Goal: Information Seeking & Learning: Learn about a topic

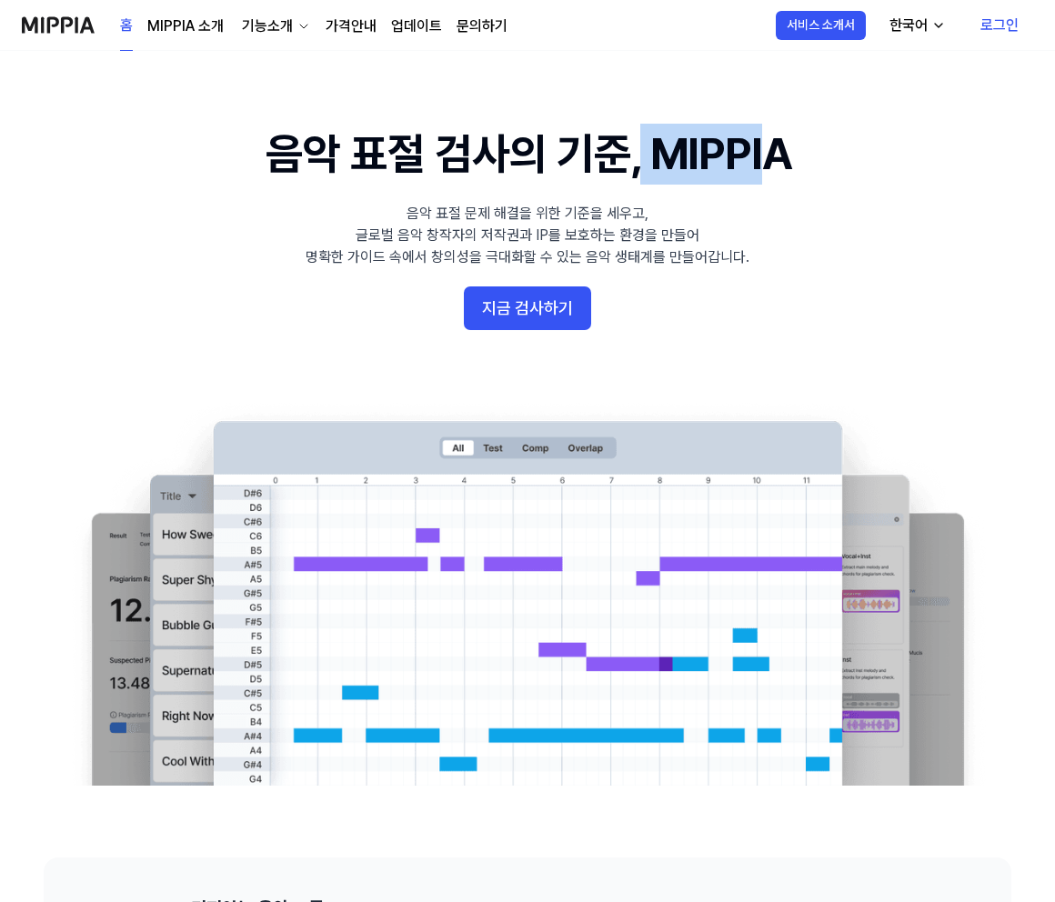
drag, startPoint x: 634, startPoint y: 158, endPoint x: 768, endPoint y: 172, distance: 134.4
click at [766, 172] on h1 "음악 표절 검사의 기준, MIPPIA" at bounding box center [528, 154] width 525 height 61
click at [692, 252] on div "음악 표절 문제 해결을 위한 기준을 세우고, 글로벌 음악 창작자의 저작권과 IP를 보호하는 환경을 만들어 명확한 가이드 속에서 창의성을 극대화…" at bounding box center [528, 235] width 444 height 65
click at [906, 26] on div "한국어" at bounding box center [908, 26] width 45 height 22
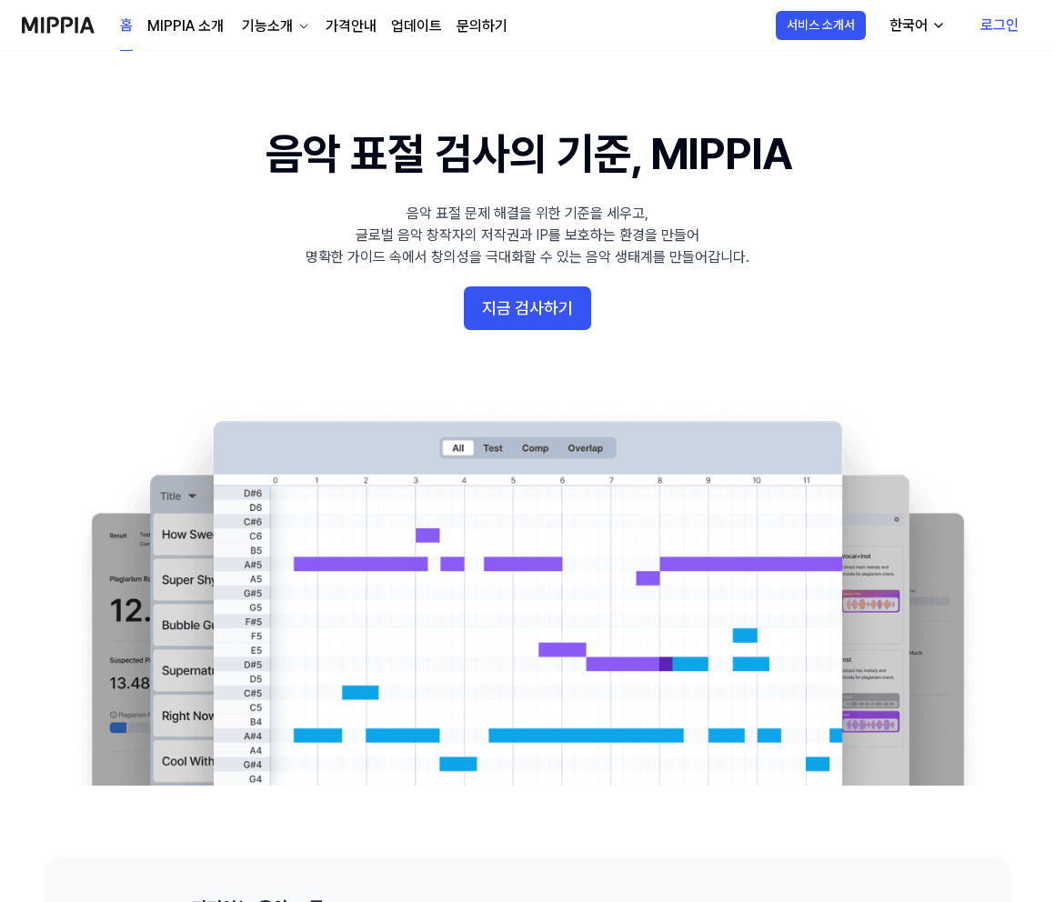
click at [206, 27] on link "MIPPIA 소개" at bounding box center [185, 26] width 76 height 22
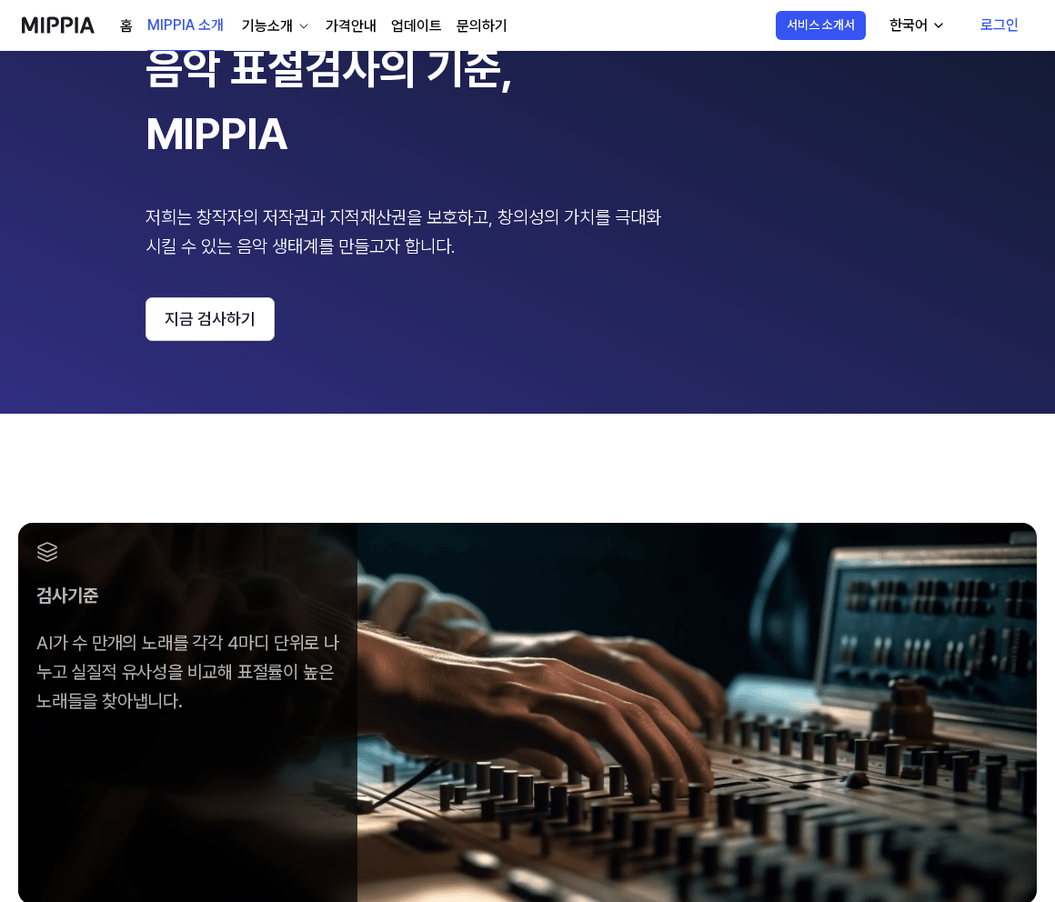
scroll to position [139, 0]
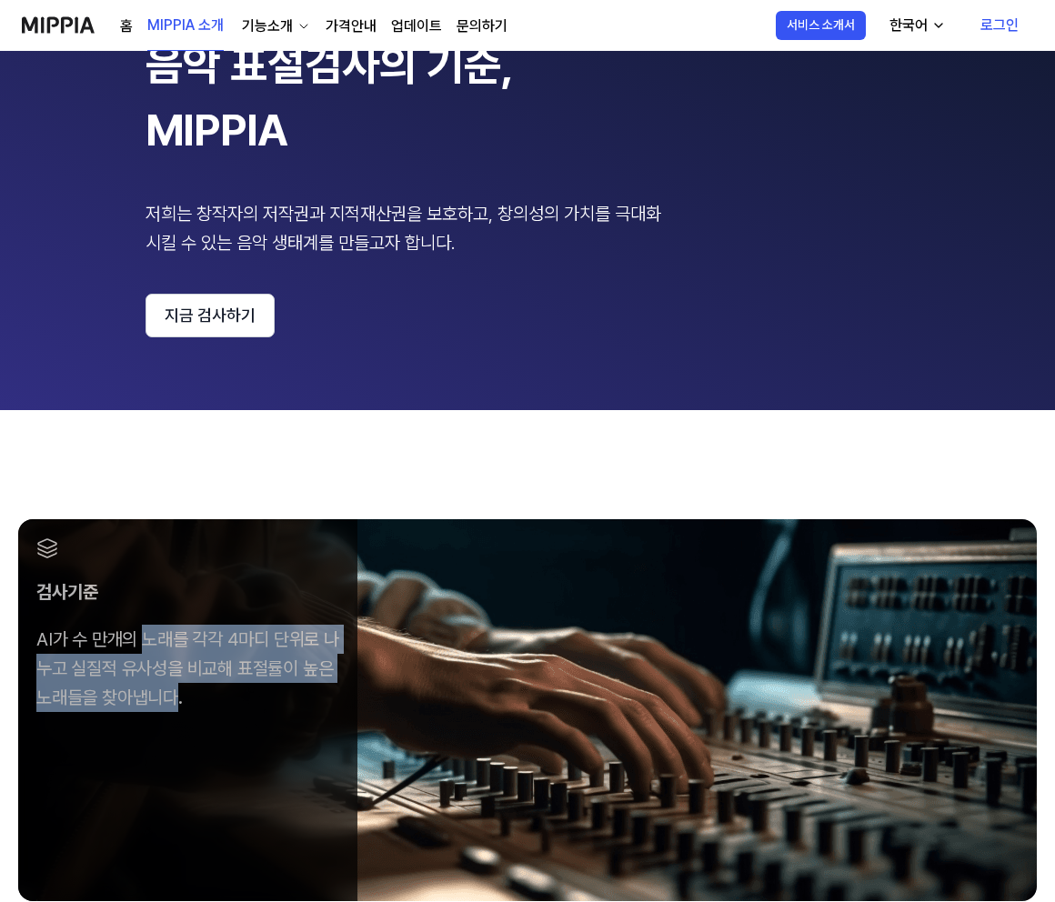
drag, startPoint x: 141, startPoint y: 644, endPoint x: 198, endPoint y: 711, distance: 88.4
click at [198, 711] on div "AI가 수 만개의 노래를 각각 4마디 단위로 나누고 실질적 유사성을 비교해 표절률이 높은 노래들을 찾아냅니다." at bounding box center [187, 668] width 303 height 87
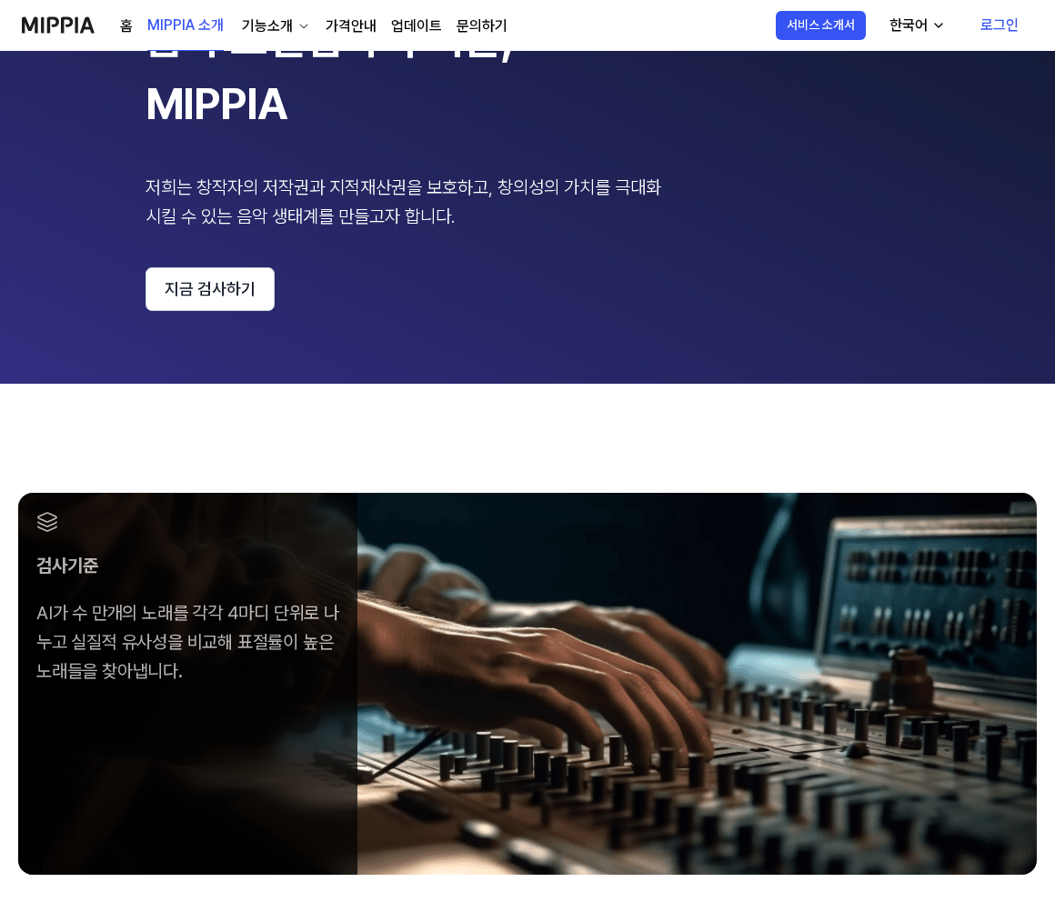
scroll to position [0, 0]
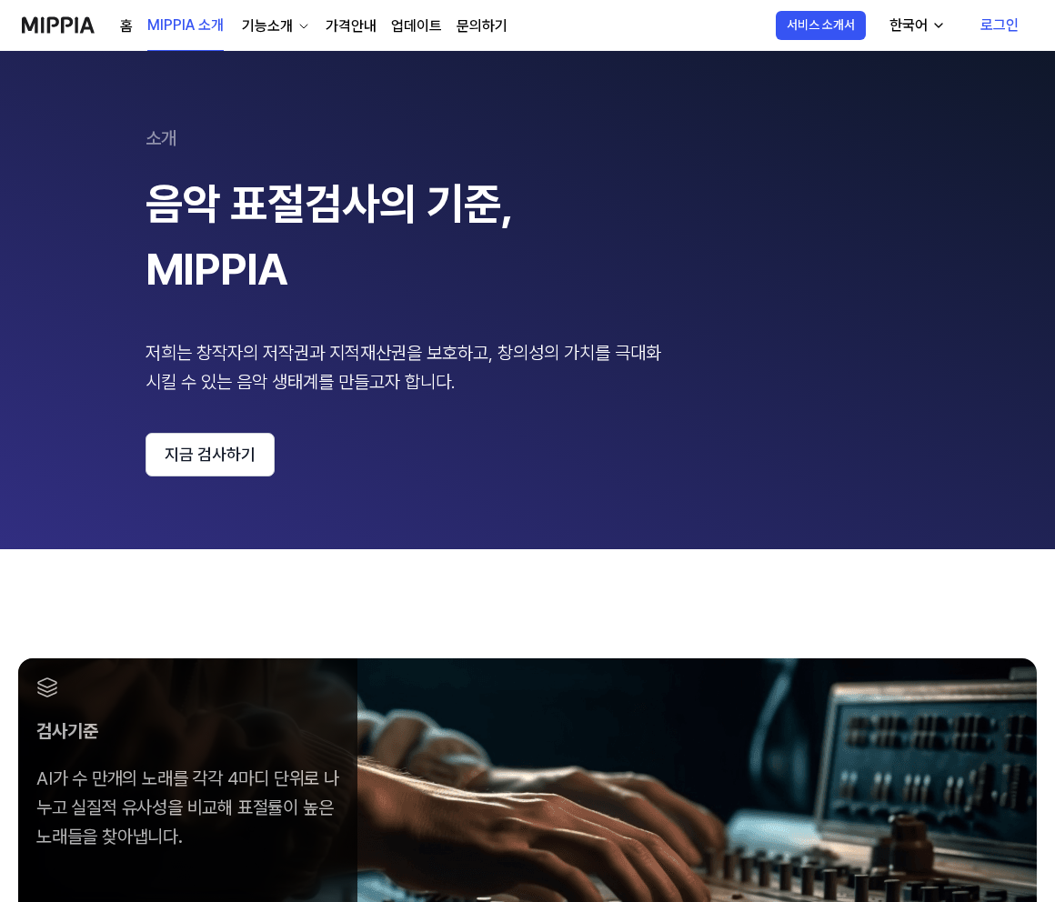
click at [285, 25] on div "기능소개" at bounding box center [267, 26] width 58 height 22
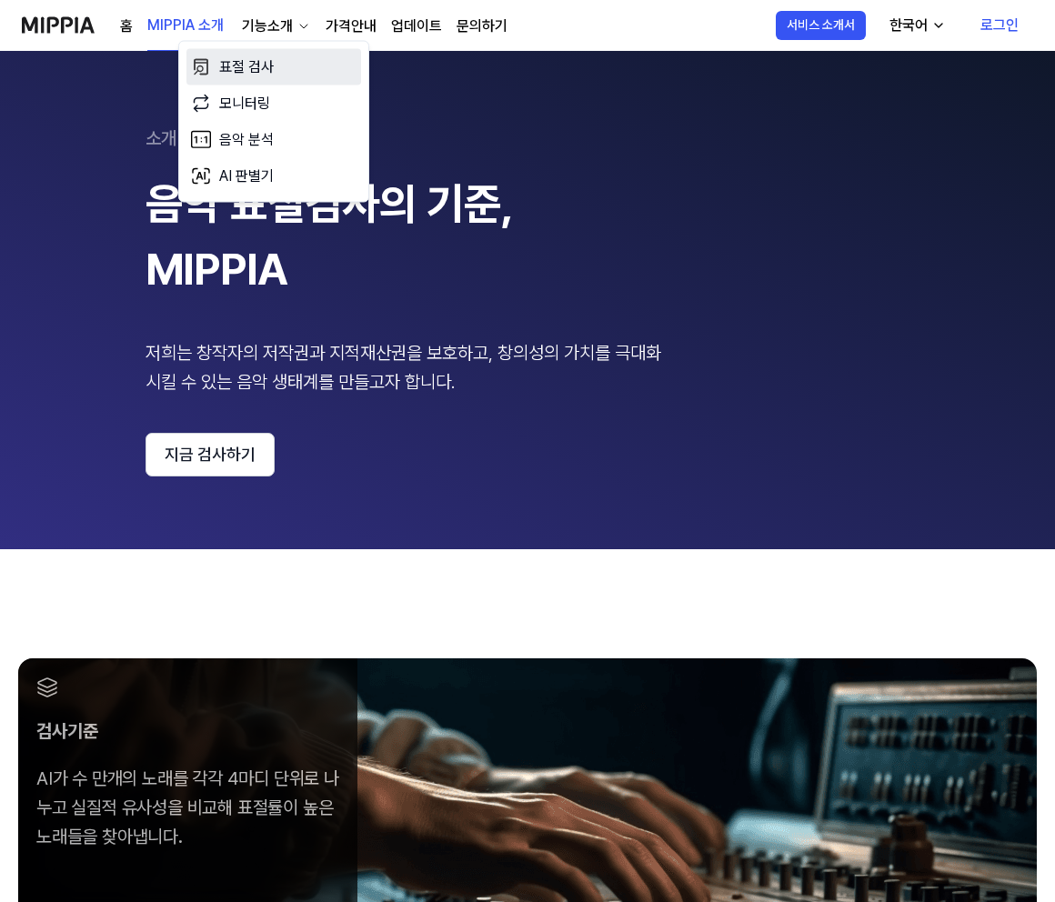
click at [280, 66] on link "표절 검사" at bounding box center [273, 67] width 175 height 36
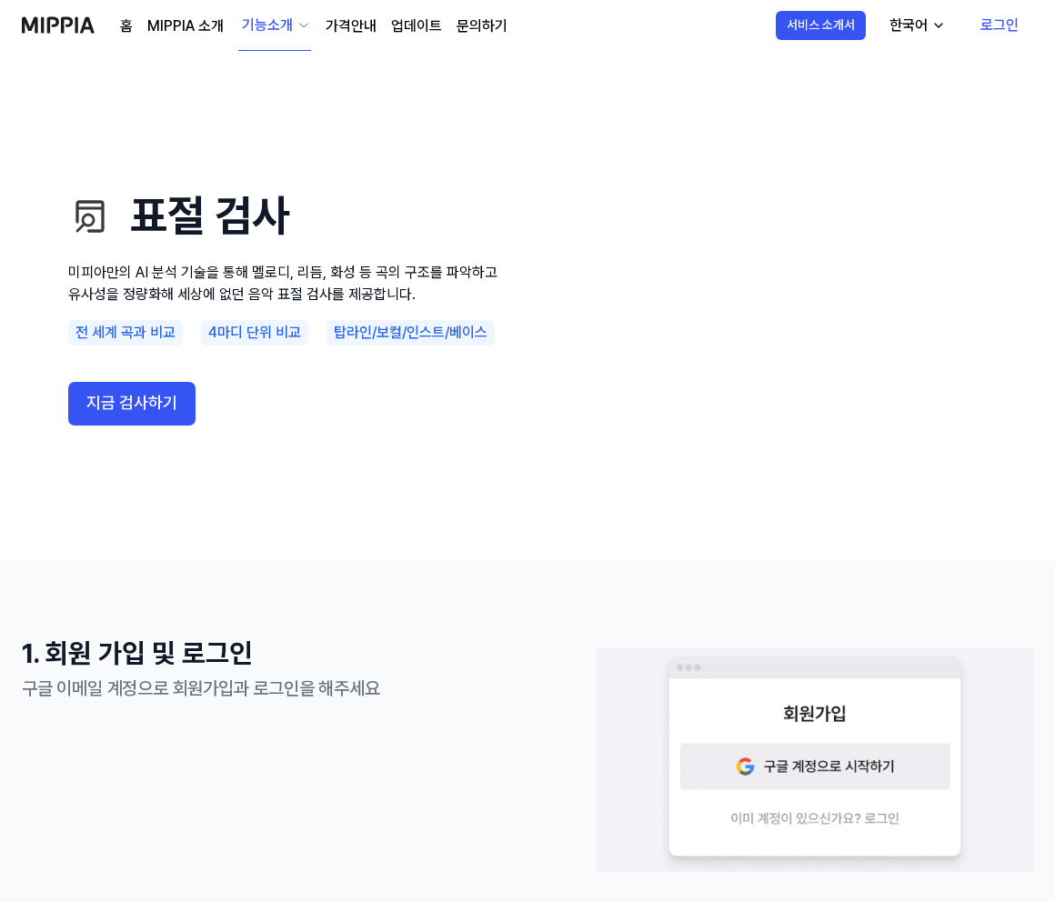
click at [296, 34] on button "기능소개" at bounding box center [274, 26] width 73 height 50
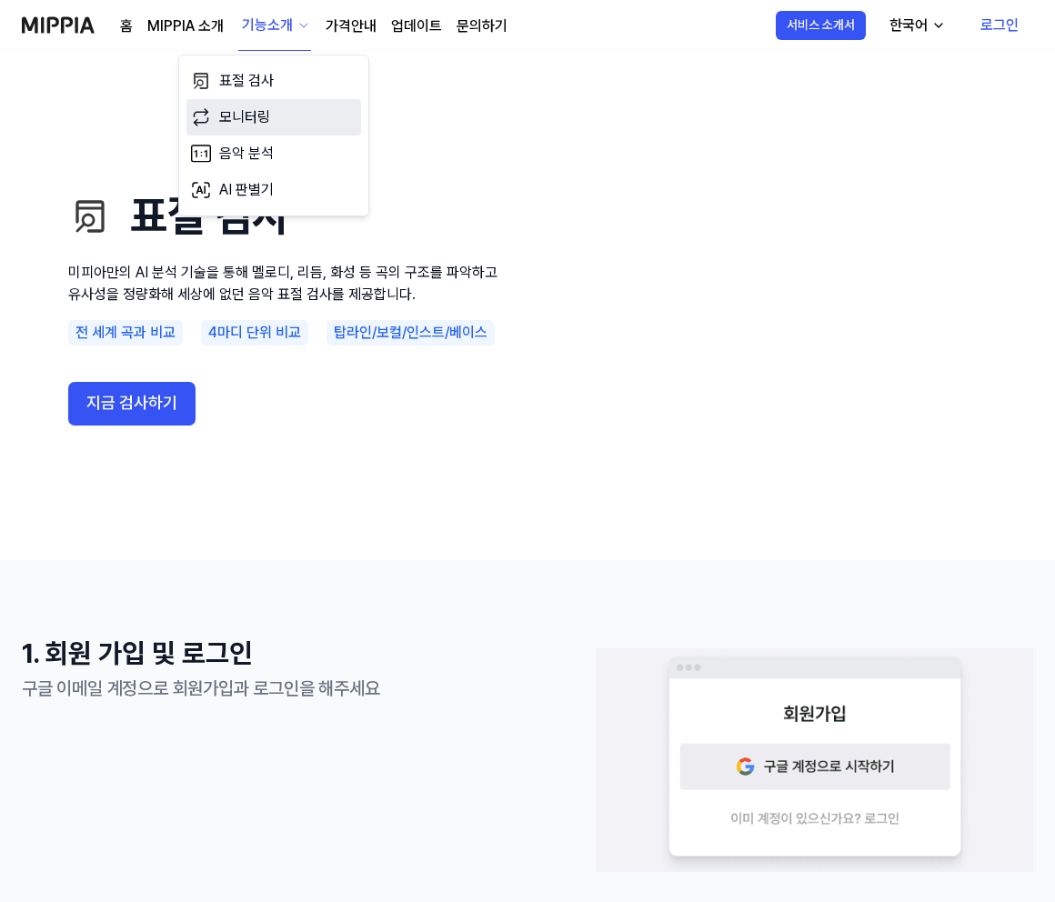
click at [255, 118] on link "모니터링" at bounding box center [273, 117] width 175 height 36
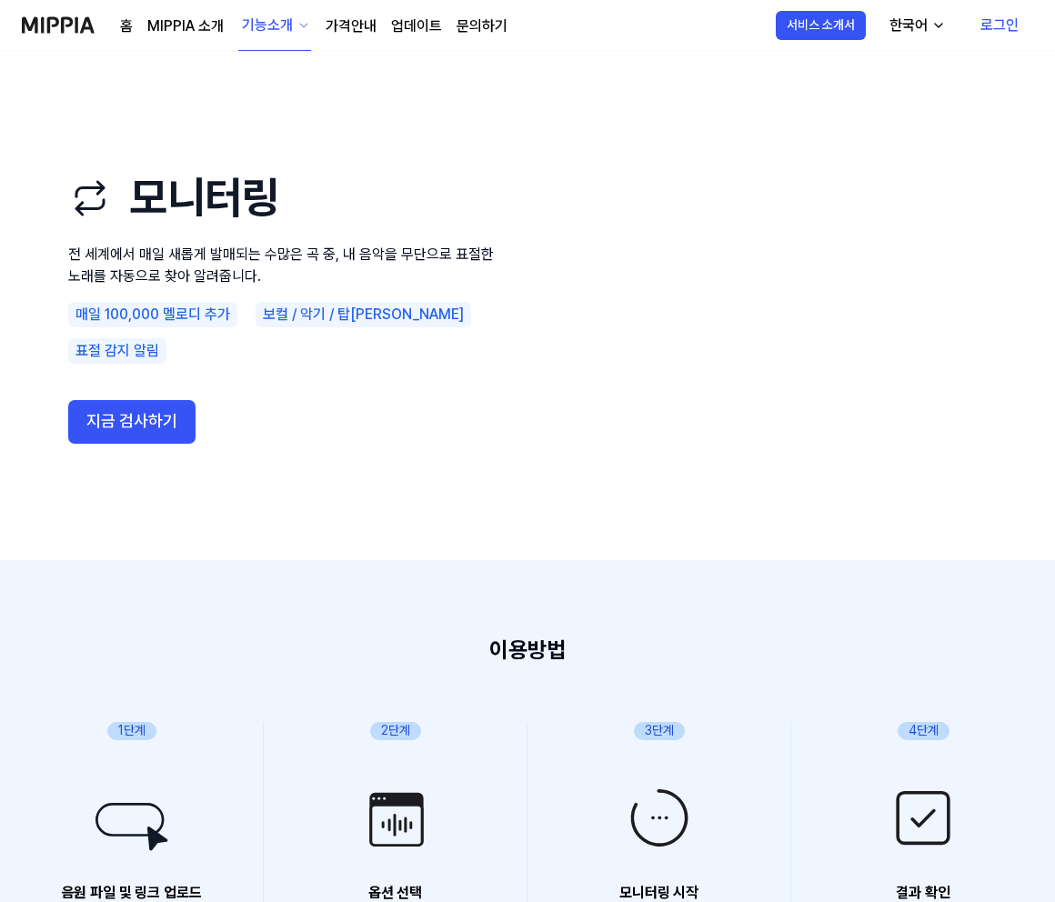
click at [274, 16] on div "기능소개" at bounding box center [267, 26] width 58 height 22
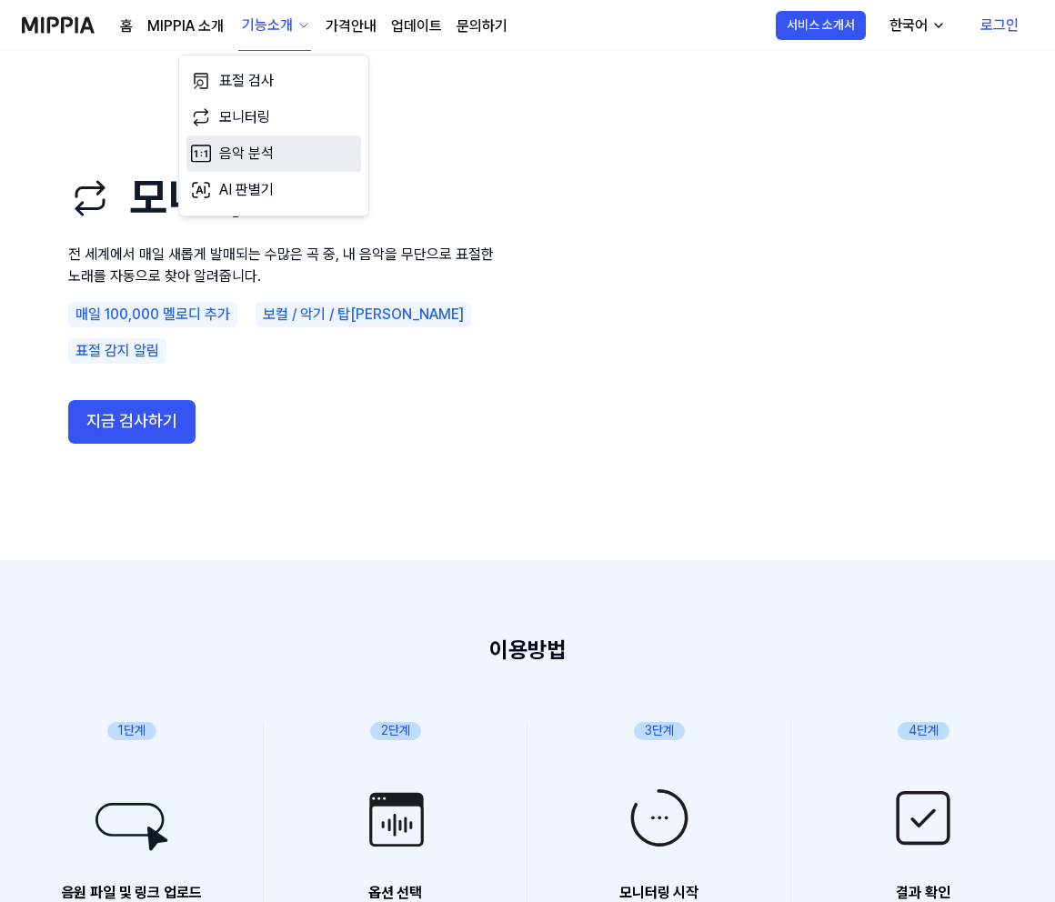
click at [241, 162] on link "음악 분석" at bounding box center [273, 153] width 175 height 36
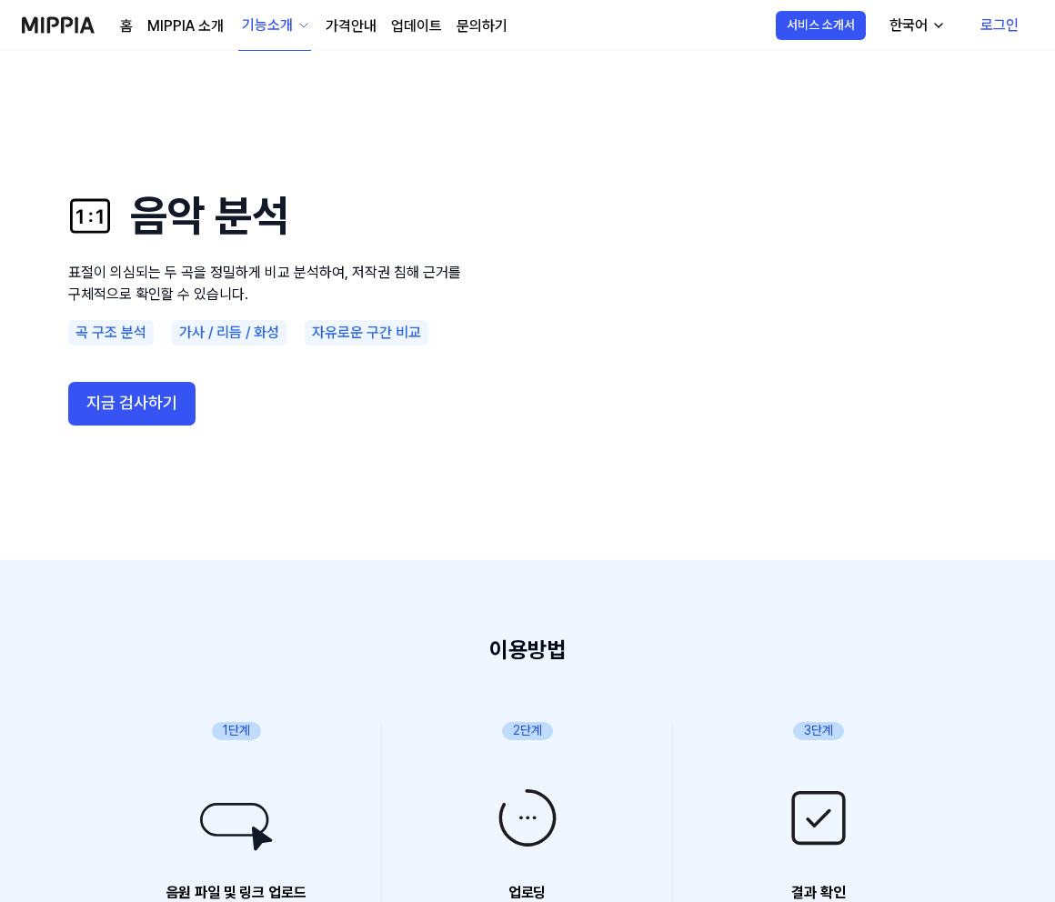
click at [257, 23] on div "기능소개" at bounding box center [267, 26] width 58 height 22
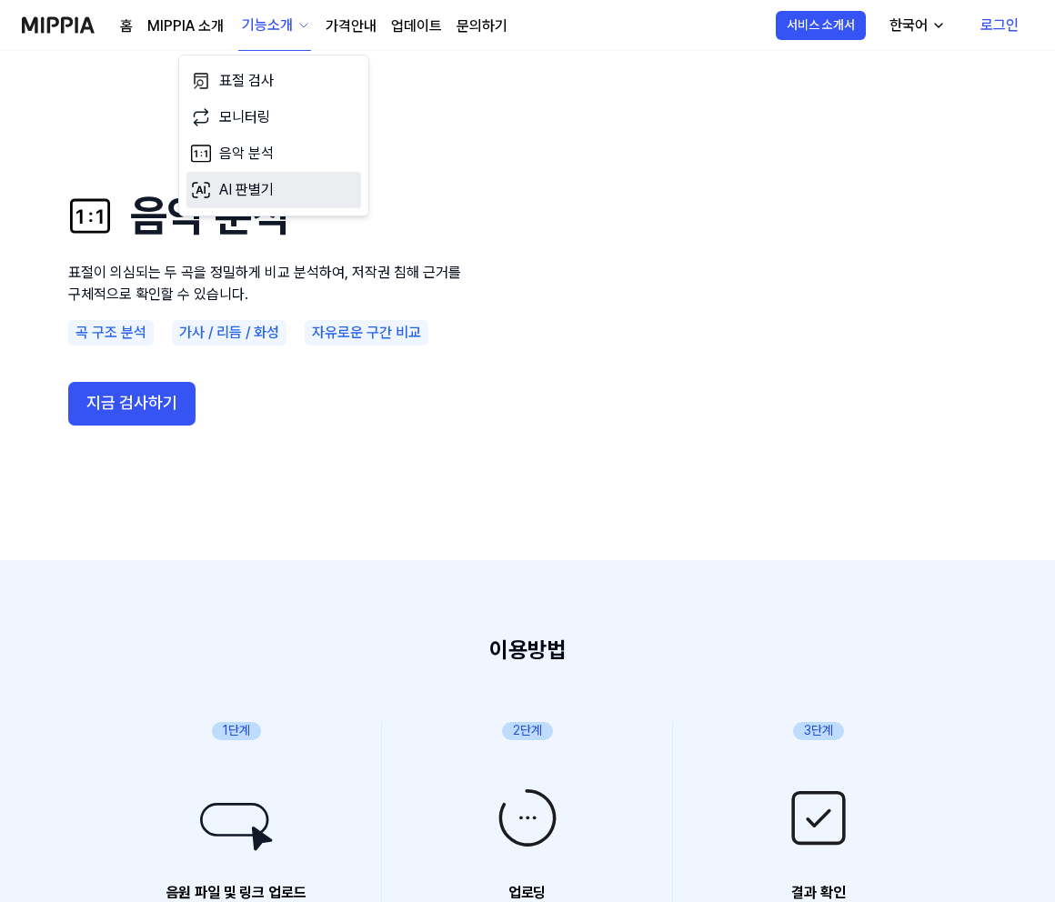
click at [253, 188] on link "AI 판별기" at bounding box center [273, 190] width 175 height 36
